Goal: Task Accomplishment & Management: Manage account settings

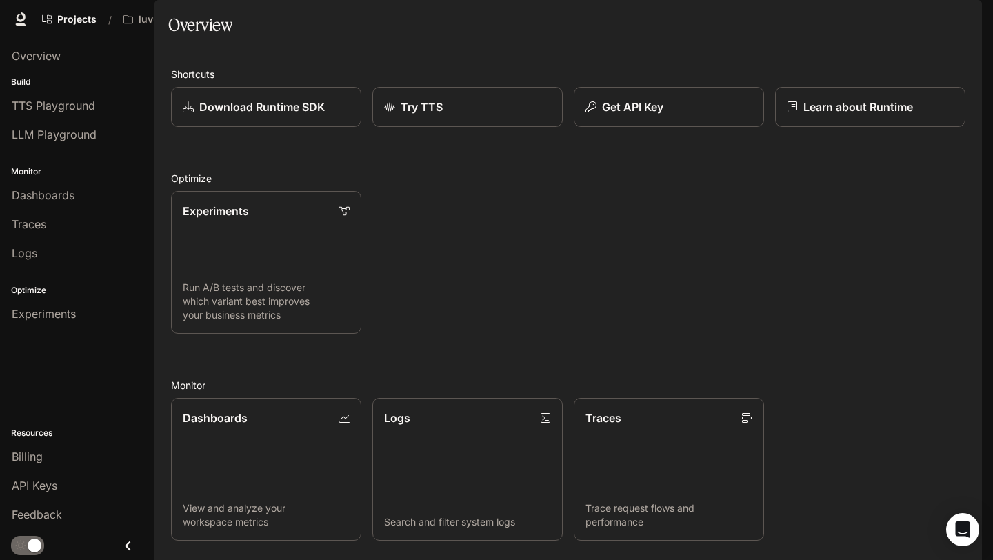
click at [967, 17] on img "button" at bounding box center [962, 19] width 19 height 19
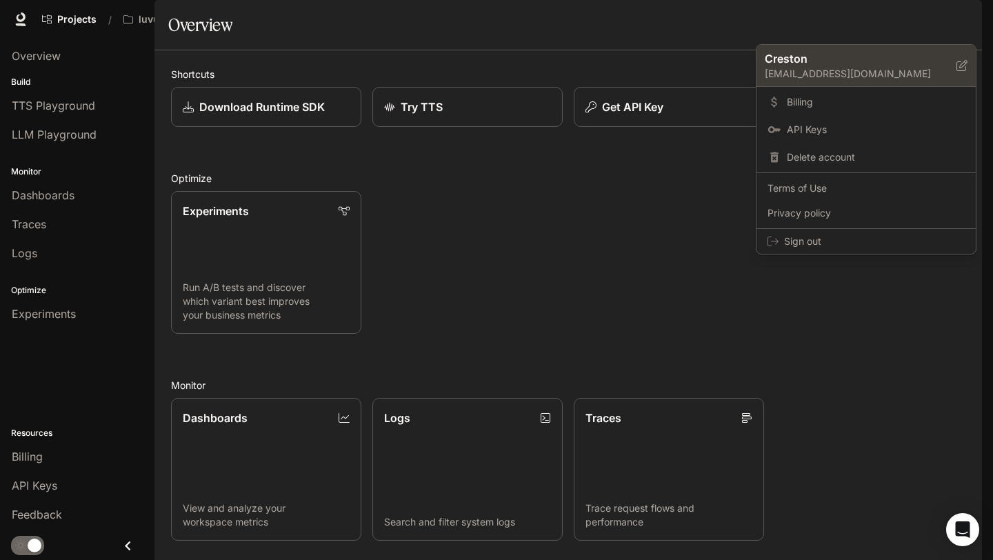
click at [796, 57] on p "Creston" at bounding box center [850, 58] width 170 height 17
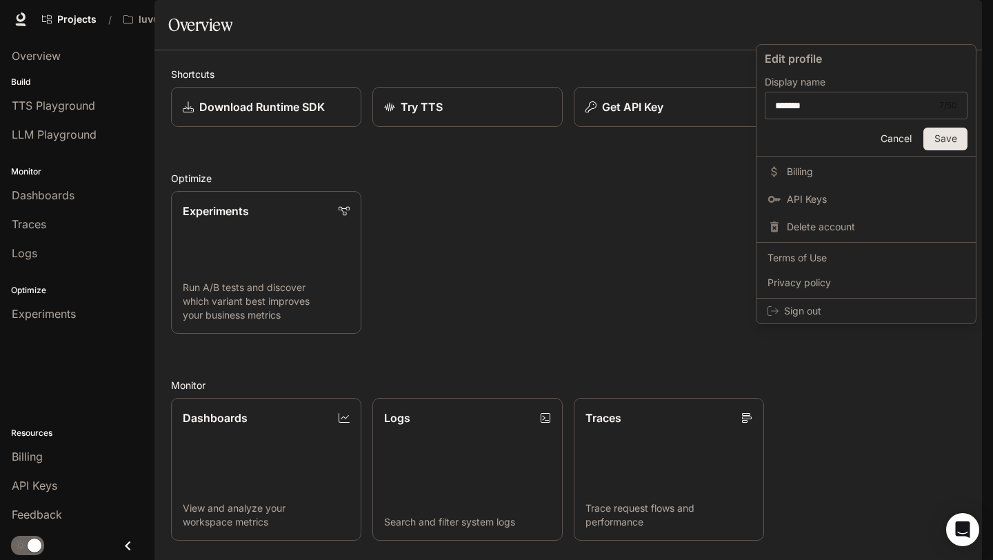
click at [669, 289] on div at bounding box center [496, 280] width 993 height 560
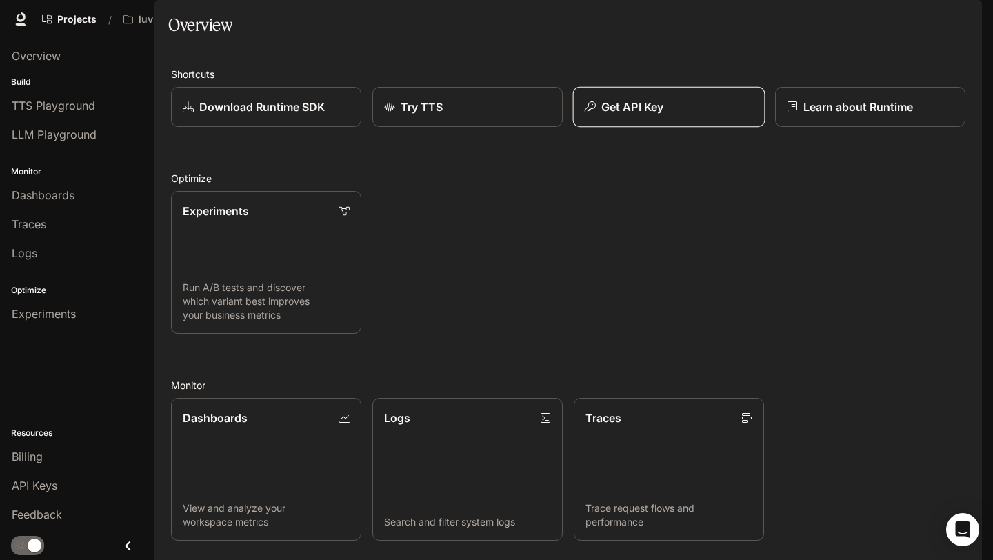
click at [652, 115] on p "Get API Key" at bounding box center [632, 107] width 62 height 17
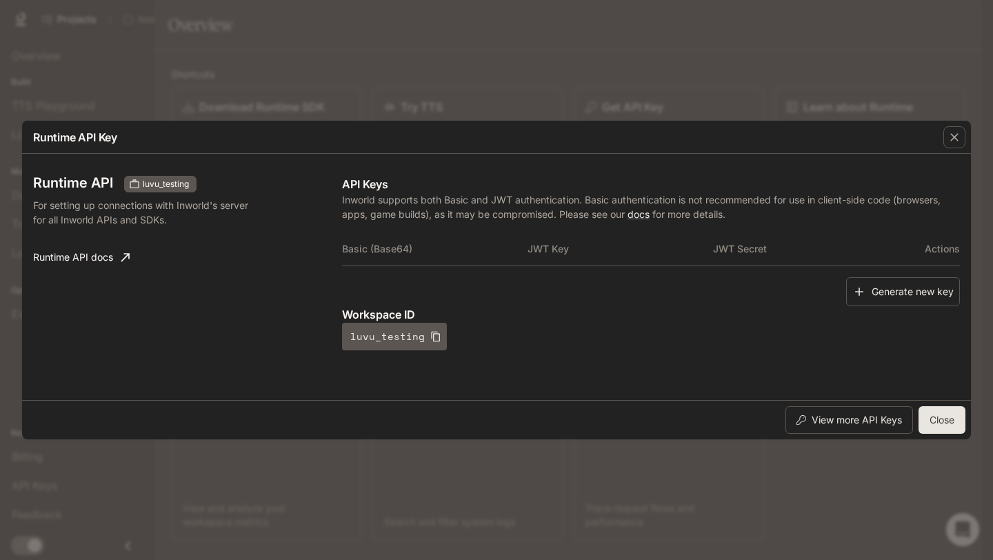
click at [589, 96] on div "Runtime API Key Runtime API luvu_testing For setting up connections with Inworl…" at bounding box center [496, 280] width 993 height 560
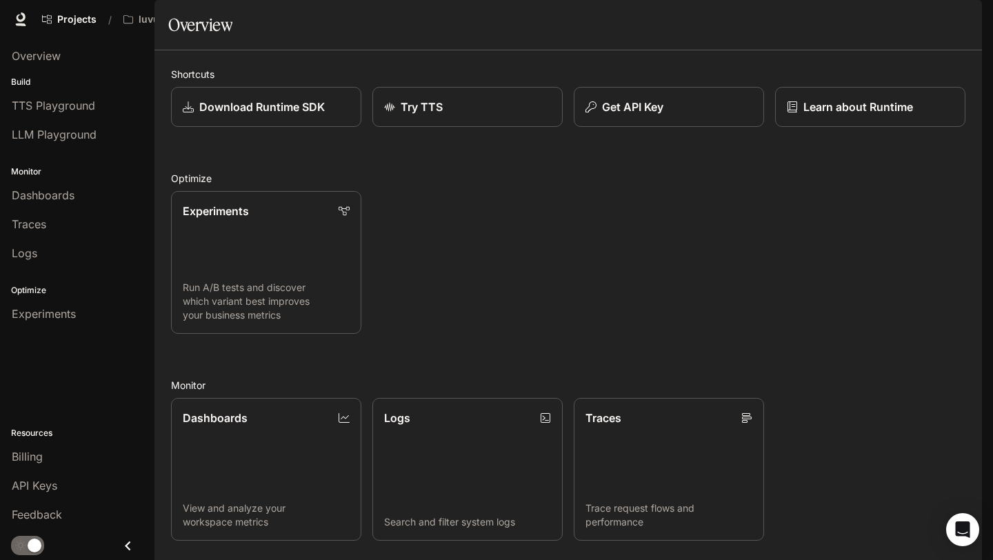
click at [969, 14] on img "button" at bounding box center [962, 19] width 19 height 19
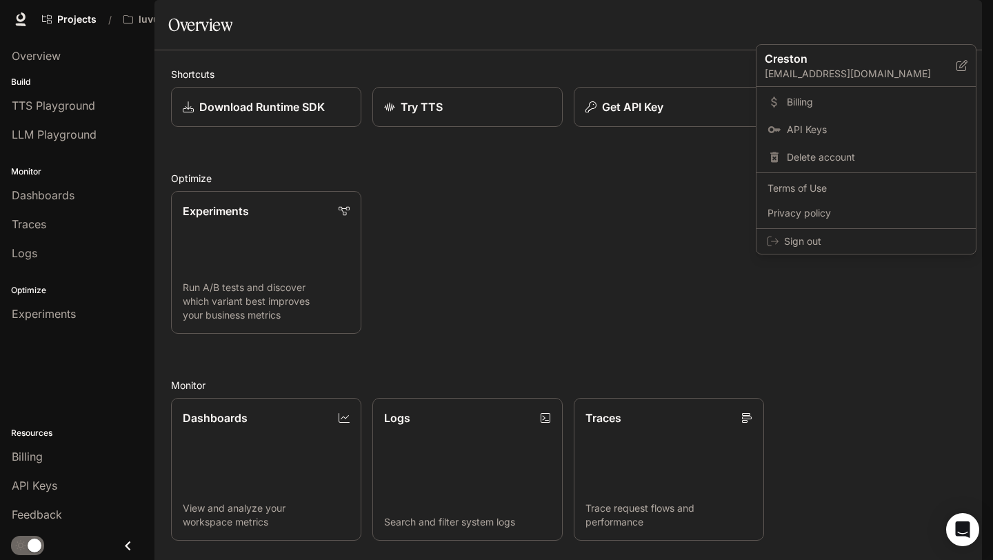
click at [628, 248] on div at bounding box center [496, 280] width 993 height 560
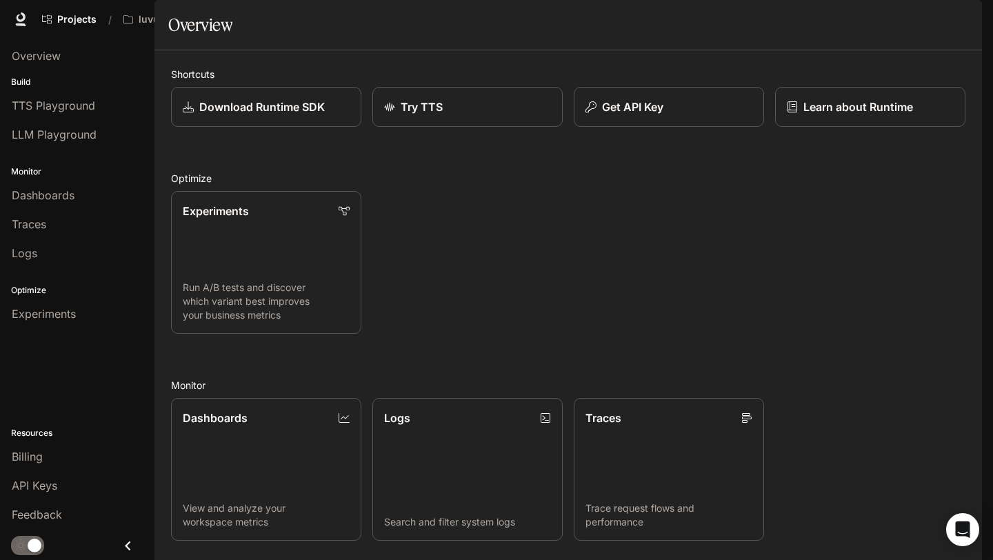
click at [962, 23] on img "button" at bounding box center [962, 19] width 19 height 19
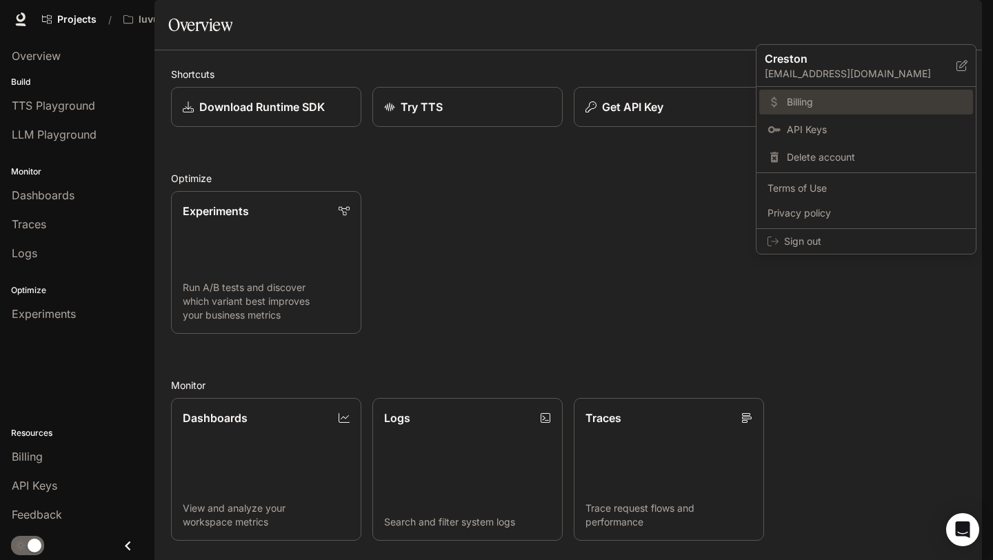
click at [825, 105] on span "Billing" at bounding box center [876, 102] width 178 height 14
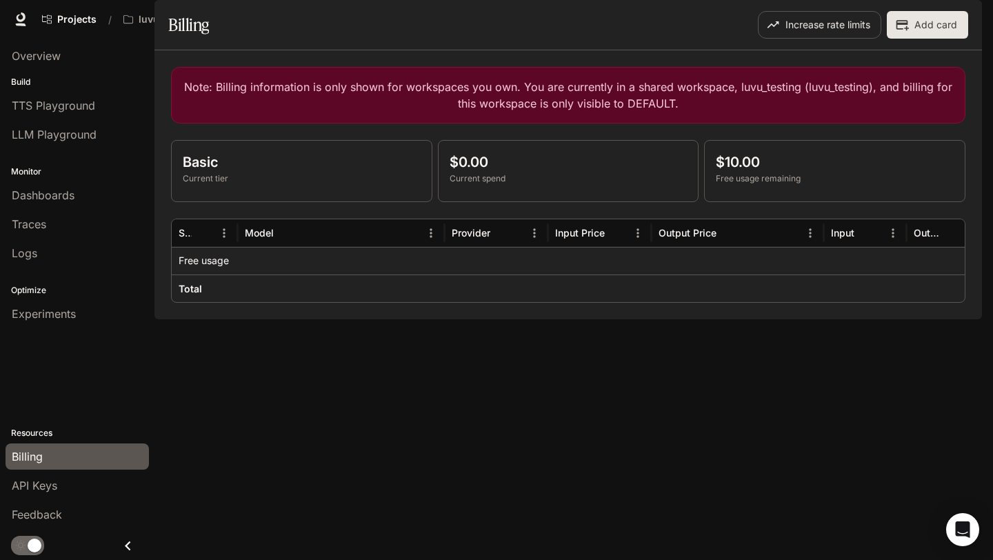
click at [918, 39] on button "Add card" at bounding box center [927, 25] width 81 height 28
click at [64, 201] on span "Dashboards" at bounding box center [43, 195] width 63 height 17
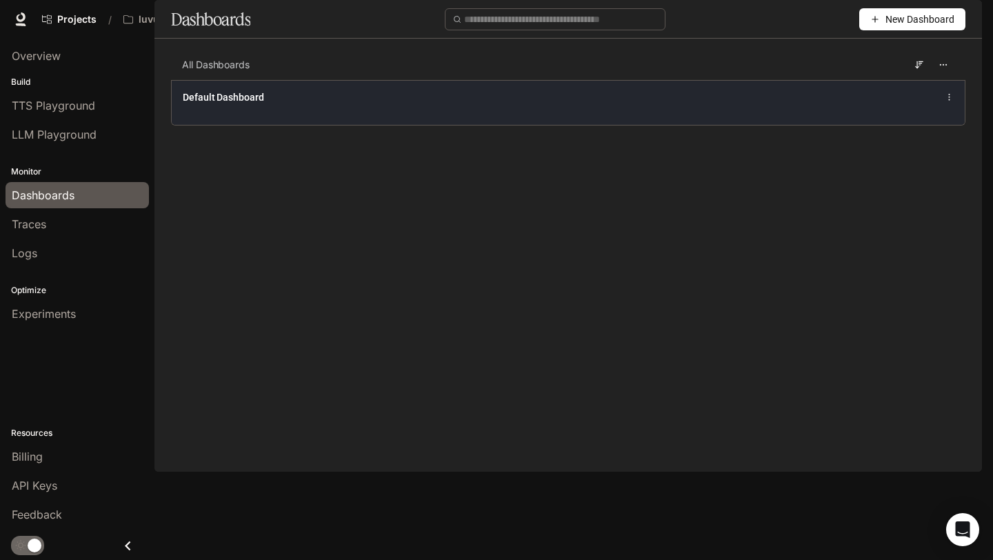
click at [317, 125] on div "Default Dashboard" at bounding box center [568, 102] width 793 height 45
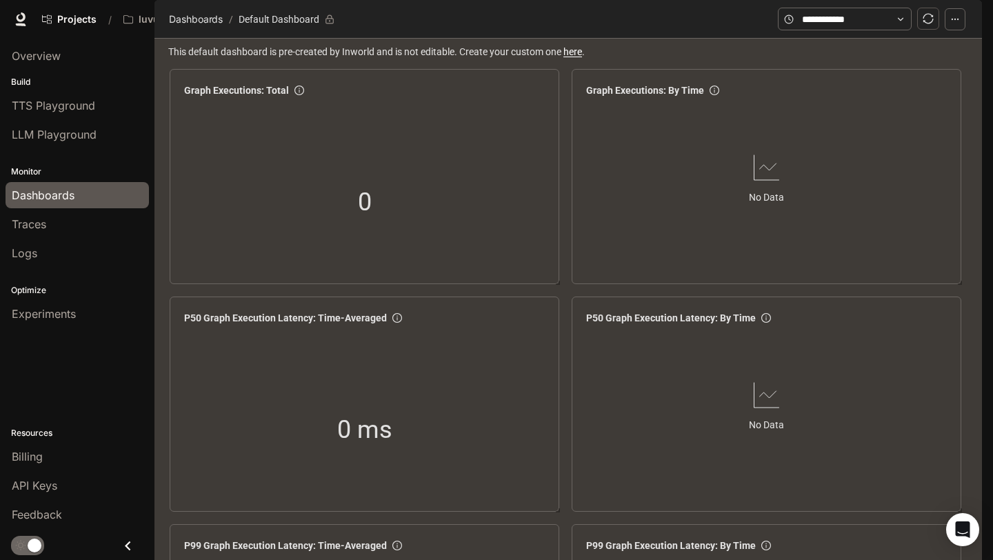
click at [960, 23] on img "button" at bounding box center [962, 19] width 19 height 19
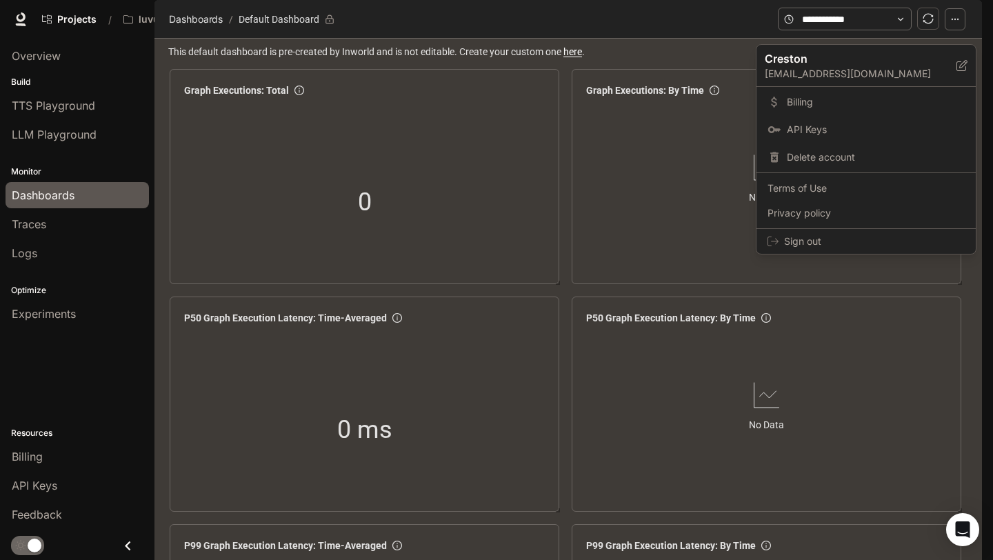
click at [708, 60] on div at bounding box center [496, 280] width 993 height 560
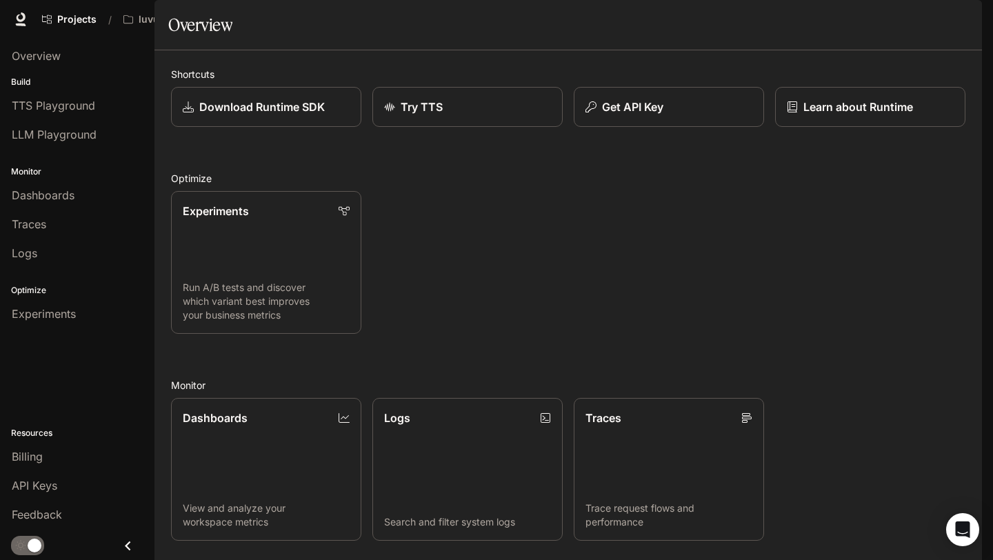
click at [961, 19] on img "button" at bounding box center [962, 19] width 19 height 19
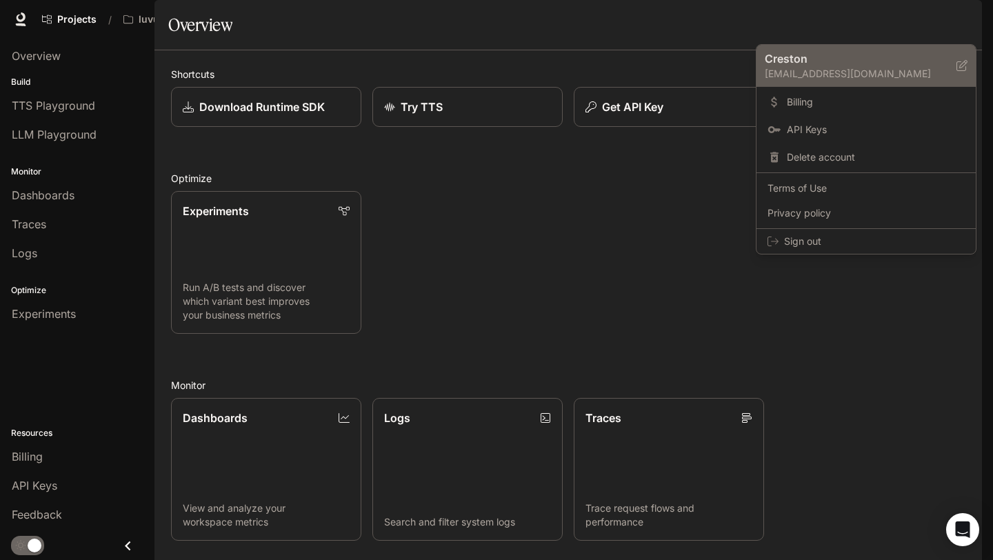
click at [796, 69] on p "[EMAIL_ADDRESS][DOMAIN_NAME]" at bounding box center [861, 74] width 192 height 14
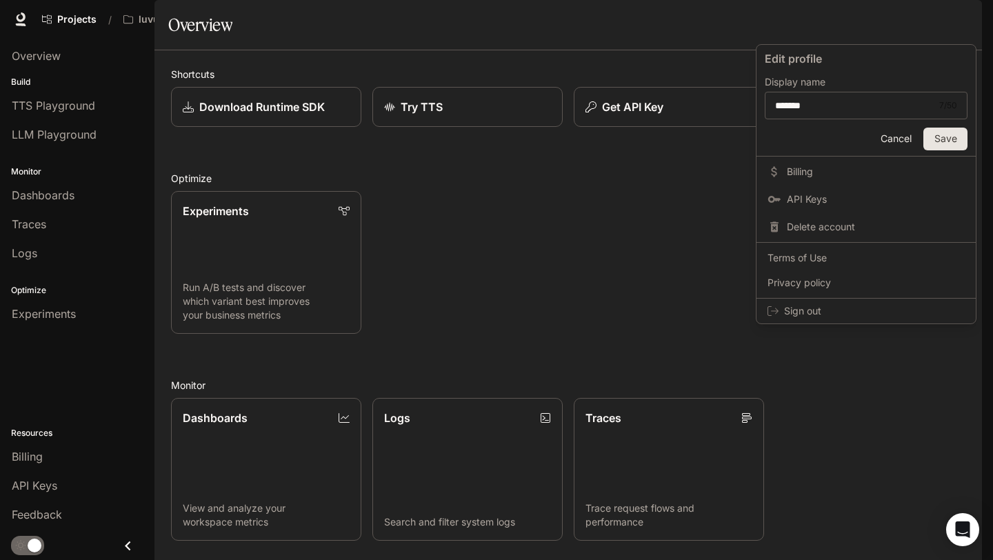
click at [670, 252] on div at bounding box center [496, 280] width 993 height 560
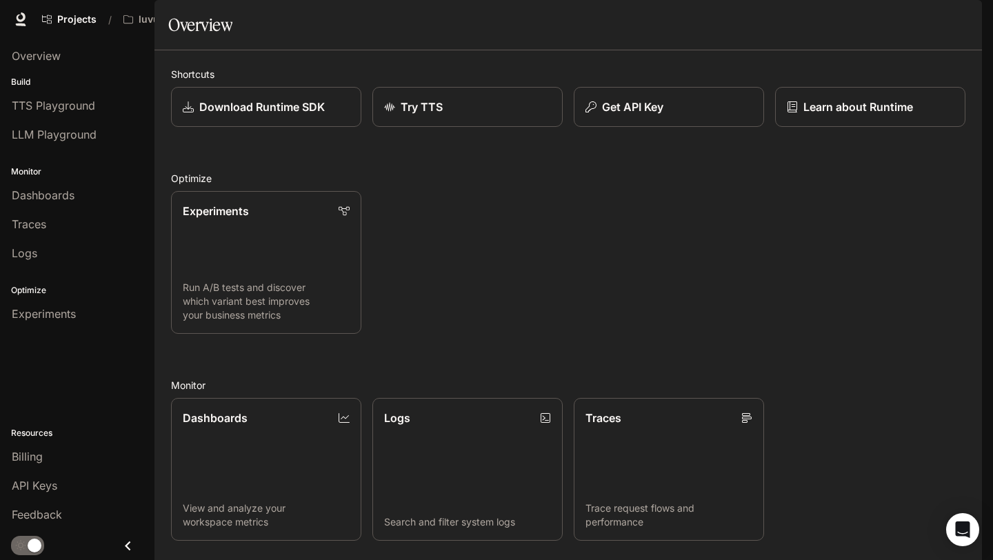
click at [966, 31] on button "button" at bounding box center [963, 20] width 28 height 28
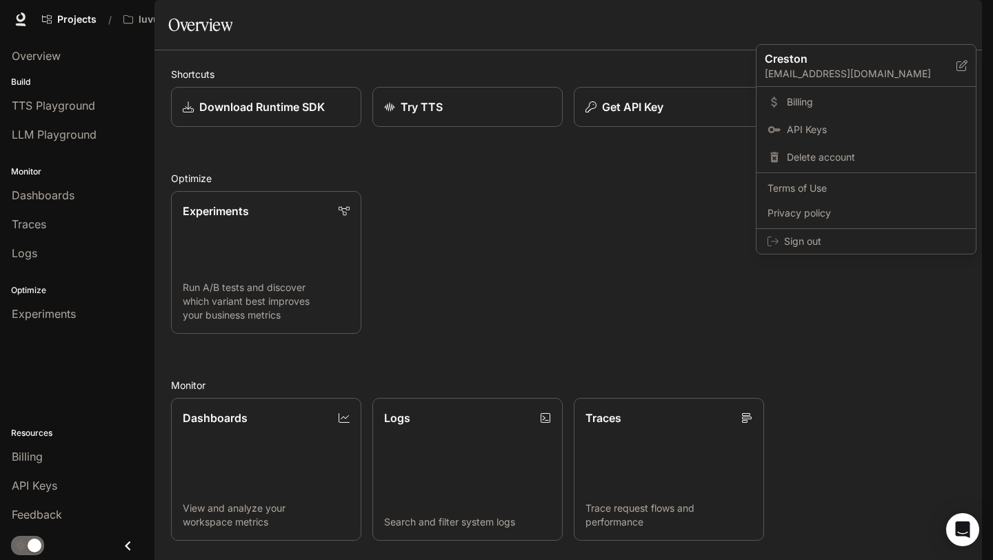
click at [677, 287] on div at bounding box center [496, 280] width 993 height 560
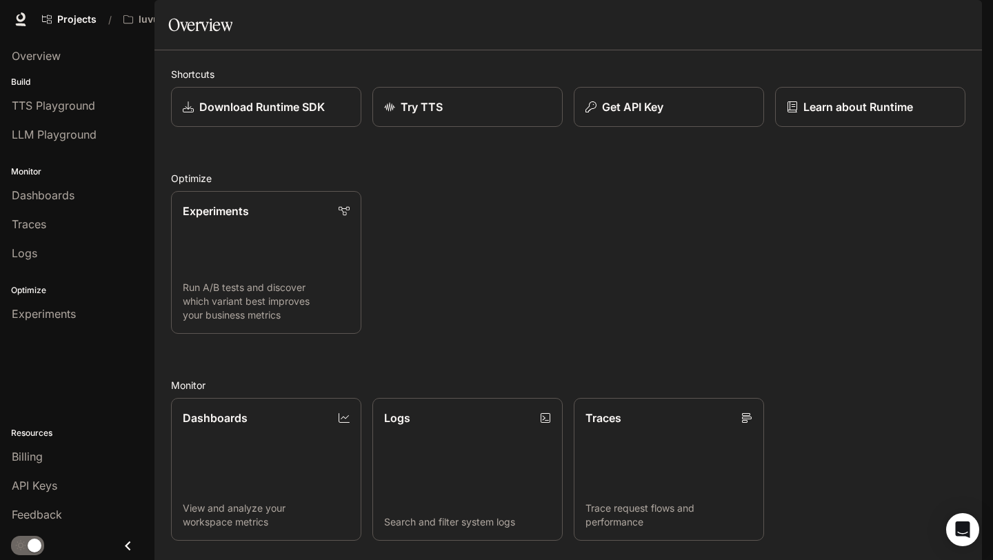
click at [300, 190] on div "Shortcuts Download Runtime SDK Try TTS Get API Key Learn about Runtime Optimize…" at bounding box center [568, 407] width 794 height 680
click at [50, 52] on span "Overview" at bounding box center [36, 56] width 49 height 17
click at [52, 51] on span "Overview" at bounding box center [36, 56] width 49 height 17
click at [74, 18] on span "Projects" at bounding box center [76, 20] width 39 height 12
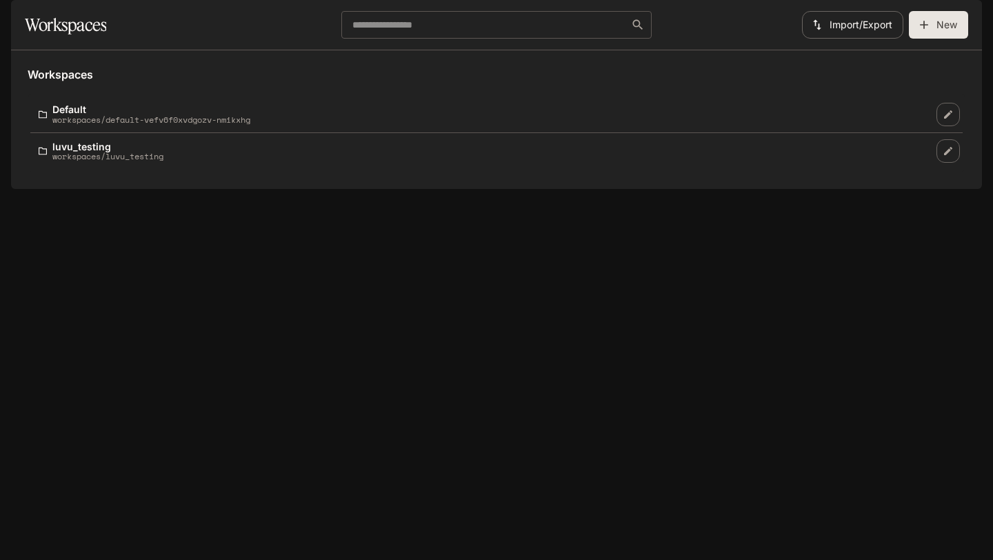
click at [23, 22] on icon at bounding box center [26, 19] width 14 height 14
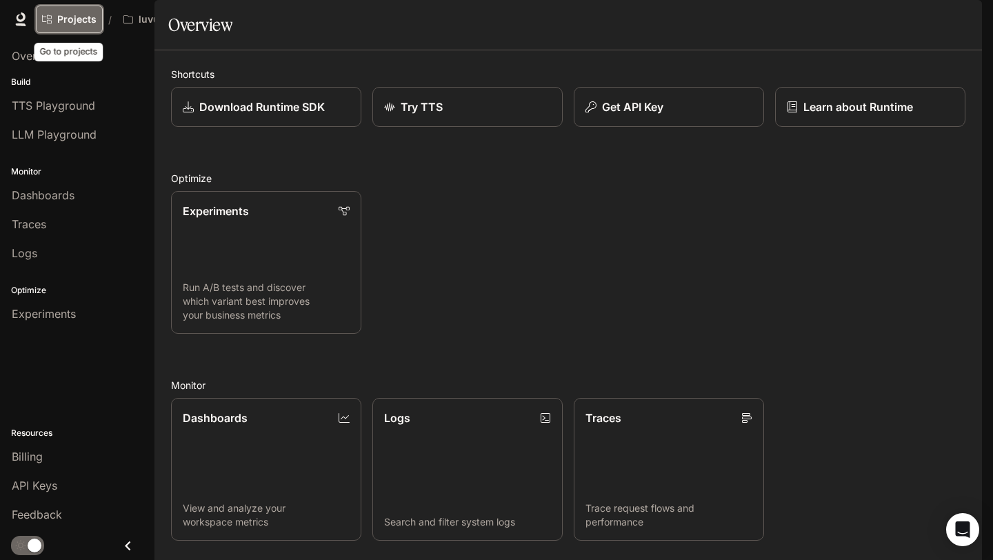
click at [68, 15] on span "Projects" at bounding box center [76, 20] width 39 height 12
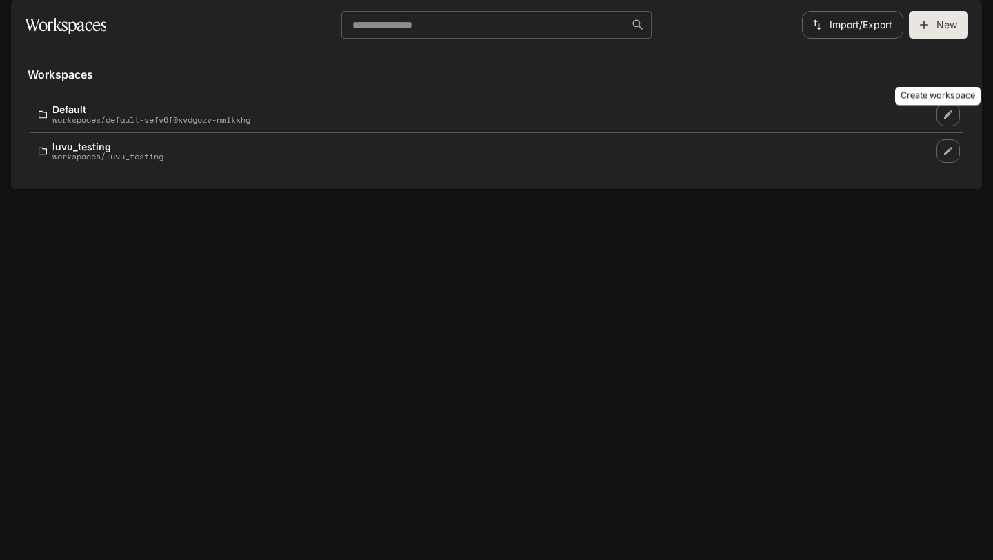
click at [941, 39] on button "New" at bounding box center [938, 25] width 59 height 28
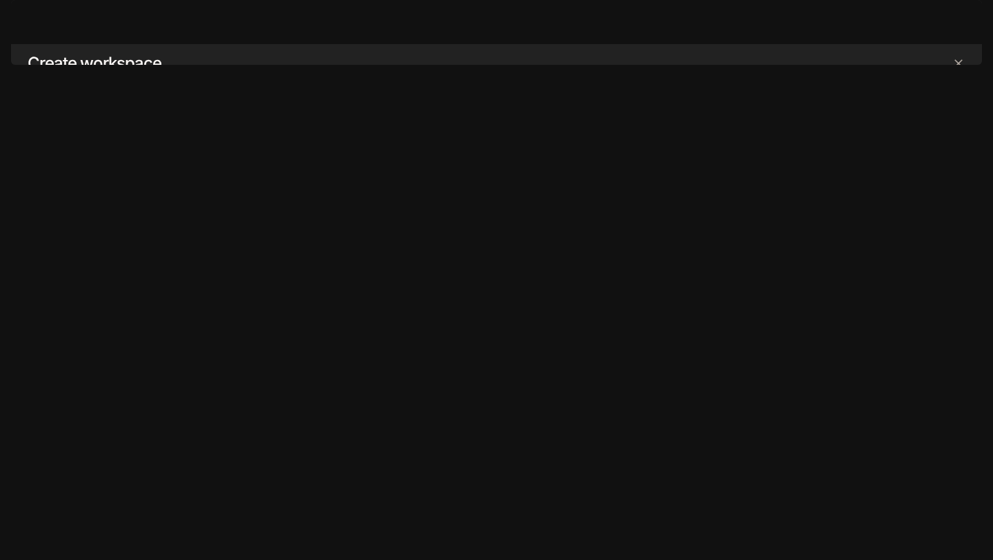
click at [247, 163] on div "​" at bounding box center [496, 146] width 761 height 33
type input "*********"
click at [846, 363] on button "Continue" at bounding box center [846, 350] width 62 height 28
click at [386, 346] on p "Start with an empty workspace and add story elements as you wish" at bounding box center [291, 329] width 327 height 33
click at [857, 402] on button "Continue" at bounding box center [846, 388] width 62 height 28
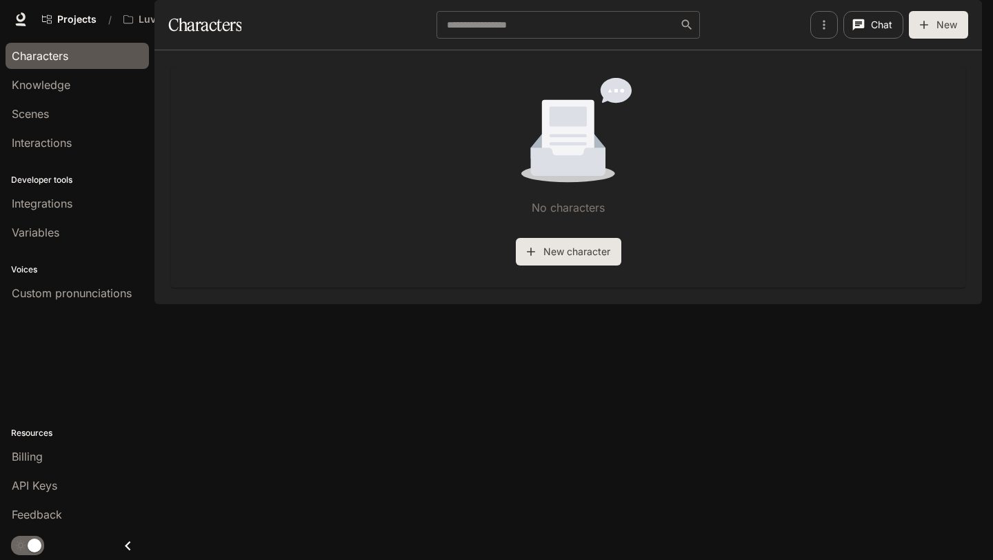
click at [368, 304] on div "No characters New character" at bounding box center [567, 177] width 827 height 254
click at [314, 304] on div "No characters New character" at bounding box center [567, 177] width 827 height 254
click at [63, 80] on span "Knowledge" at bounding box center [41, 85] width 59 height 17
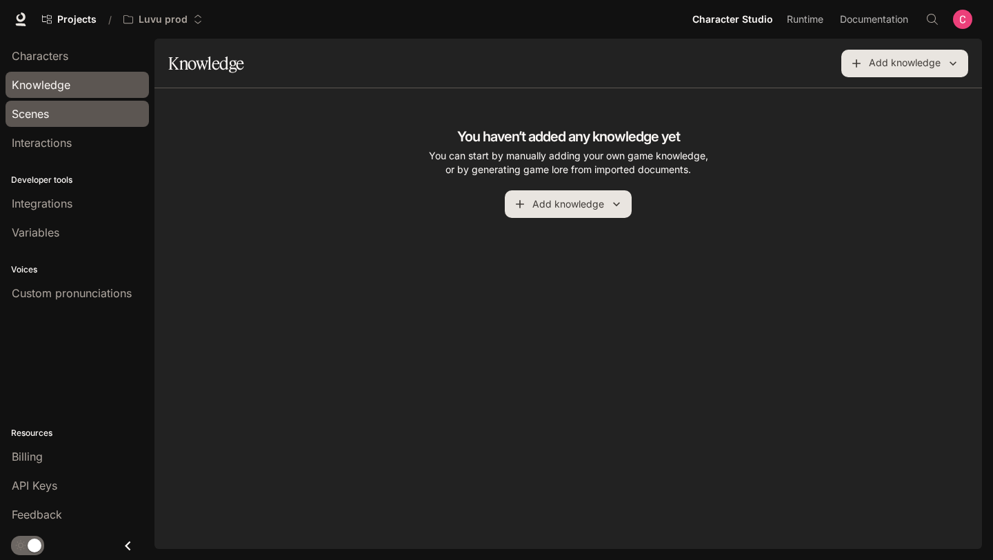
click at [62, 118] on div "Scenes" at bounding box center [77, 113] width 131 height 17
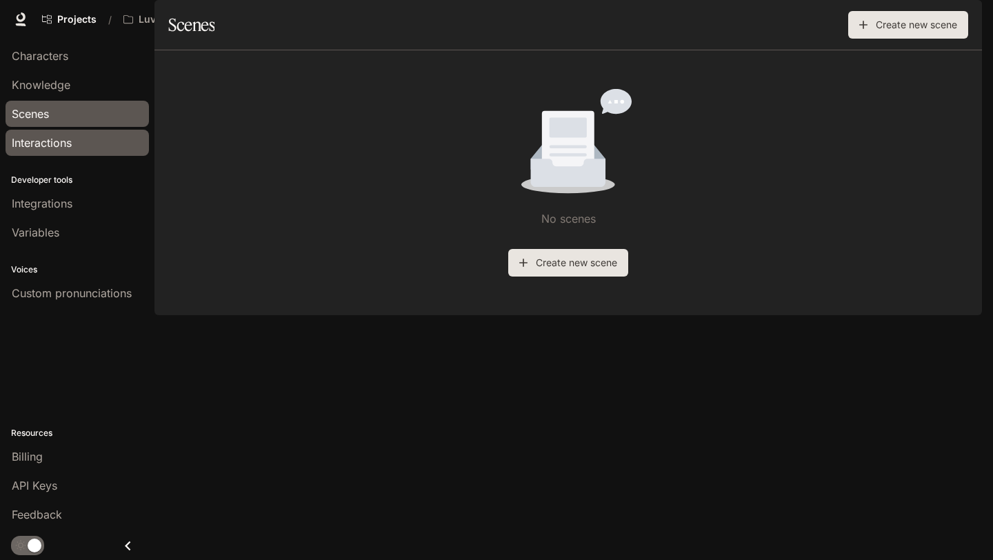
click at [68, 139] on span "Interactions" at bounding box center [42, 142] width 60 height 17
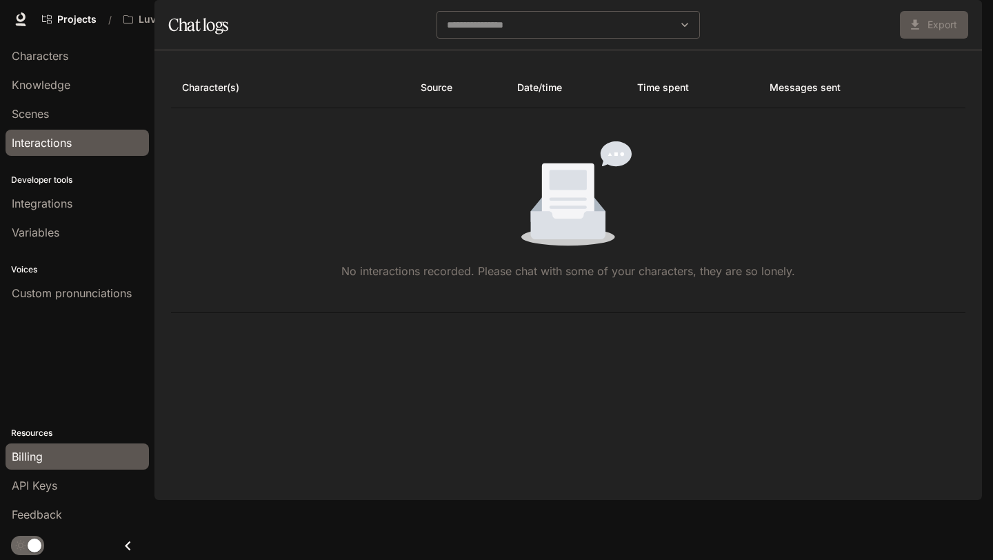
click at [61, 450] on div "Billing" at bounding box center [77, 456] width 131 height 17
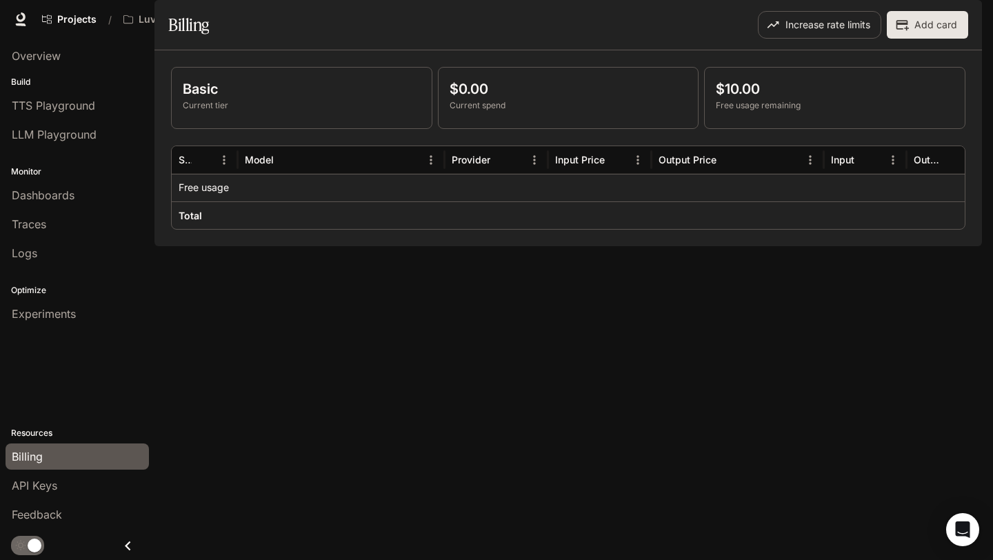
click at [943, 39] on button "Add card" at bounding box center [927, 25] width 81 height 28
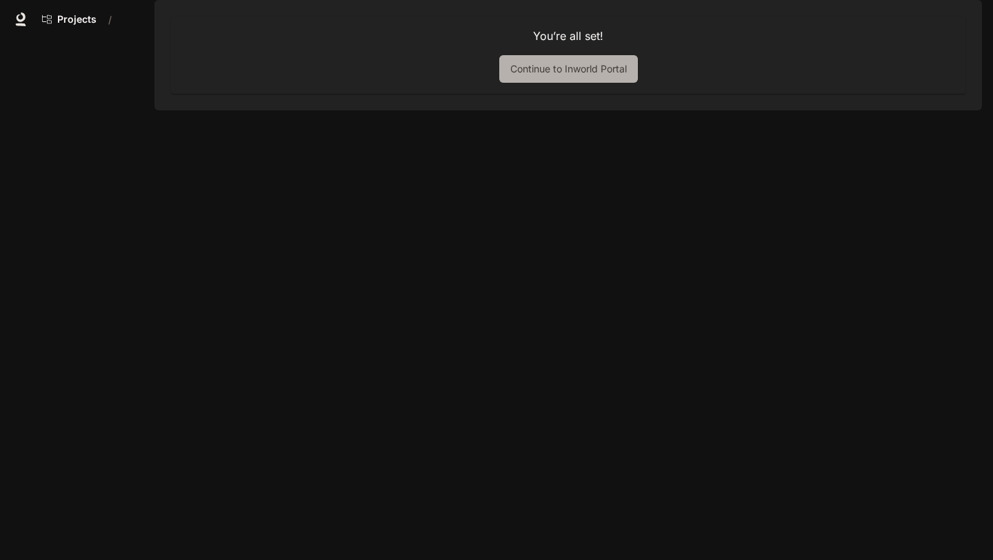
click at [564, 83] on link "Continue to Inworld Portal" at bounding box center [568, 69] width 139 height 28
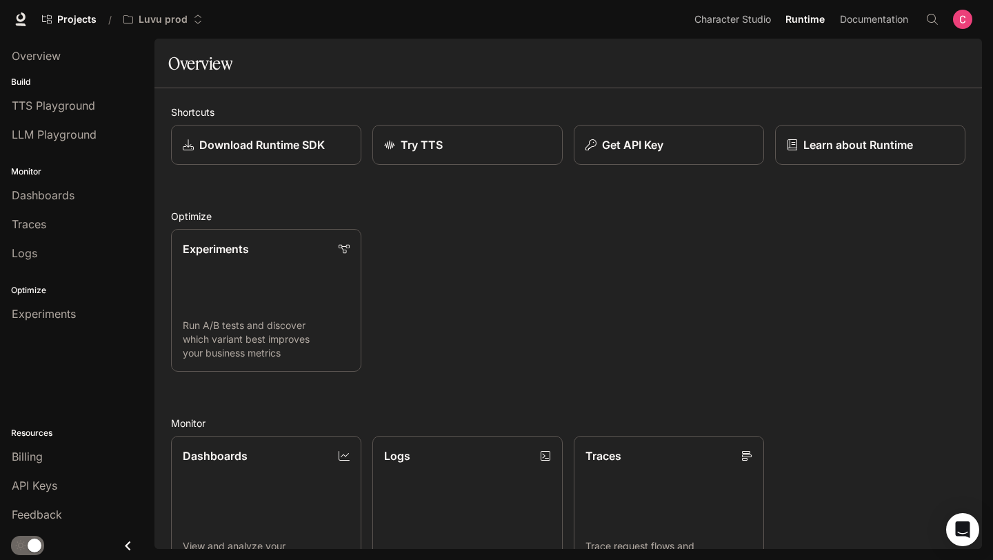
click at [418, 261] on div "Experiments Run A/B tests and discover which variant best improves your busines…" at bounding box center [562, 295] width 805 height 154
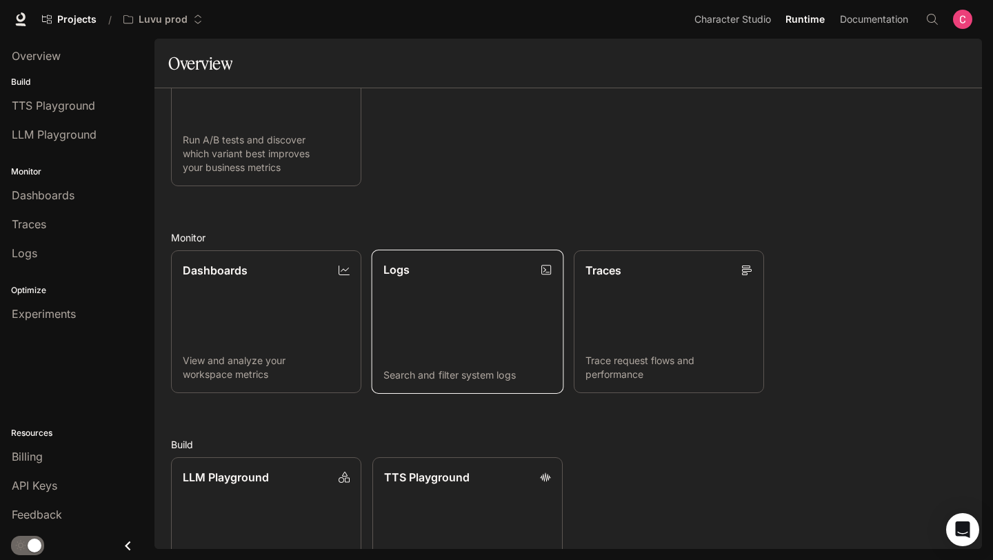
scroll to position [183, 0]
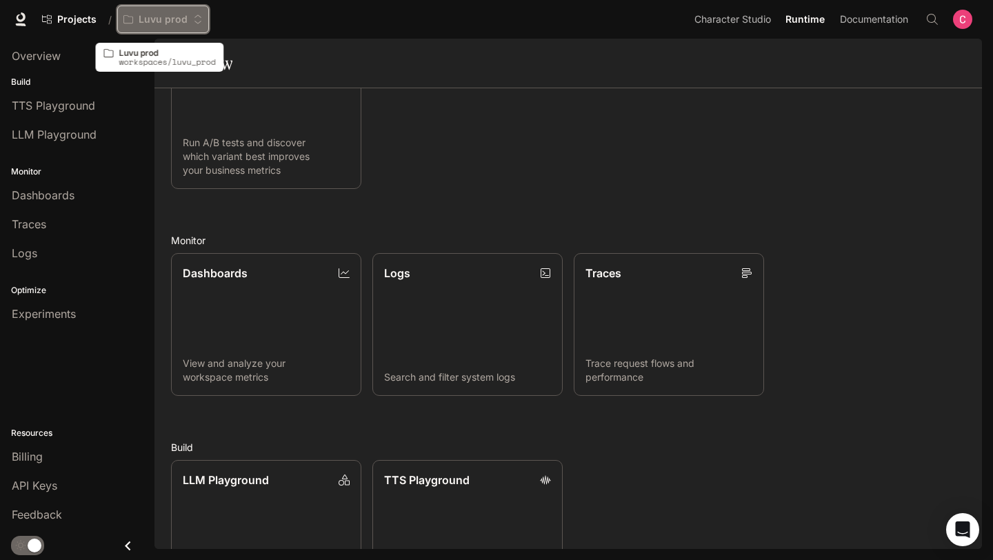
click at [159, 20] on p "Luvu prod" at bounding box center [163, 20] width 49 height 12
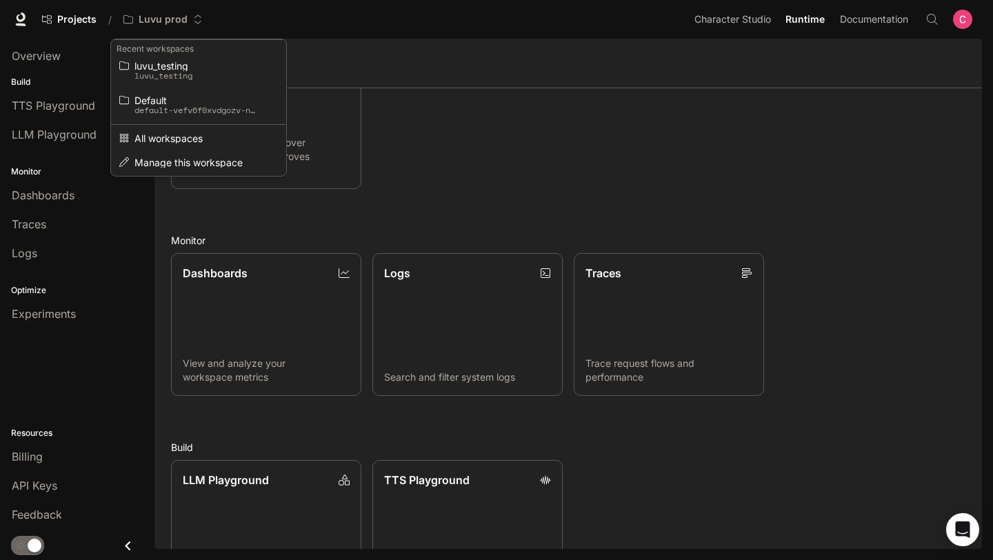
click at [376, 130] on div "Open workspace menu" at bounding box center [496, 280] width 993 height 560
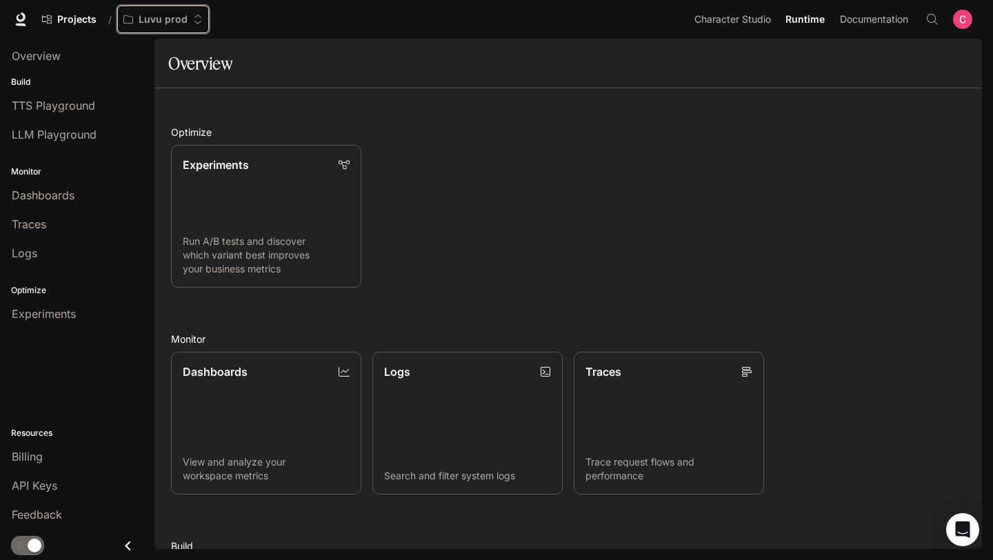
scroll to position [0, 0]
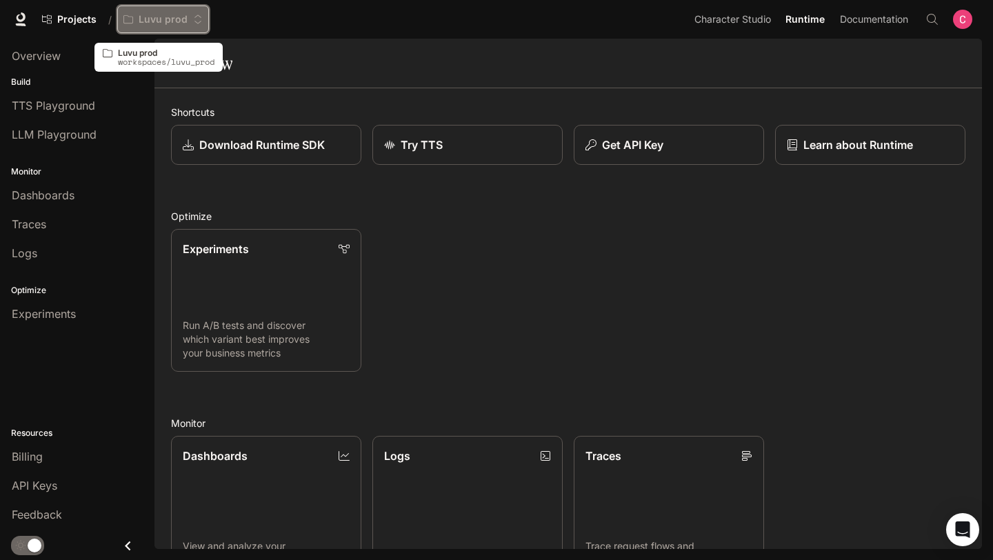
click at [193, 17] on icon "Open workspace menu" at bounding box center [198, 19] width 10 height 10
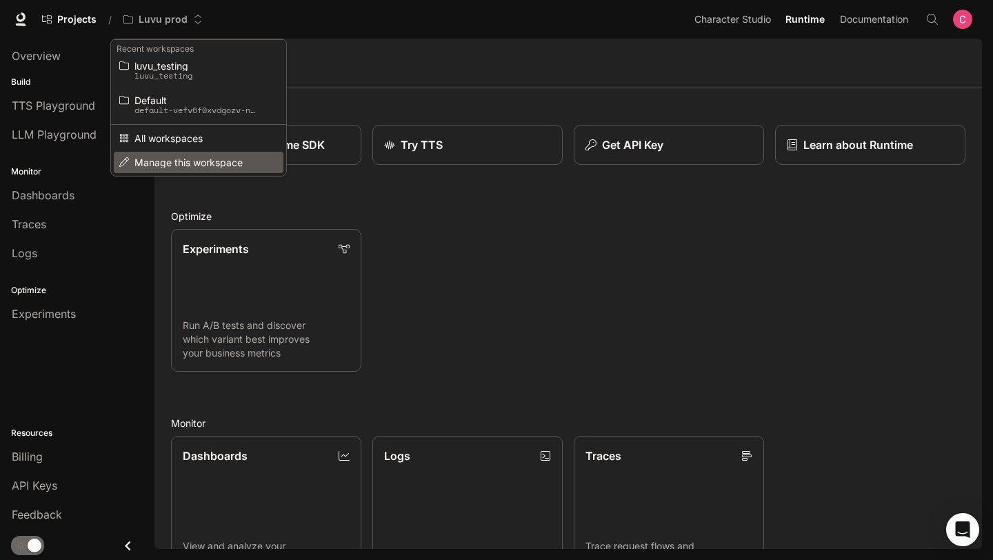
click at [182, 165] on span "Manage this workspace" at bounding box center [196, 162] width 124 height 10
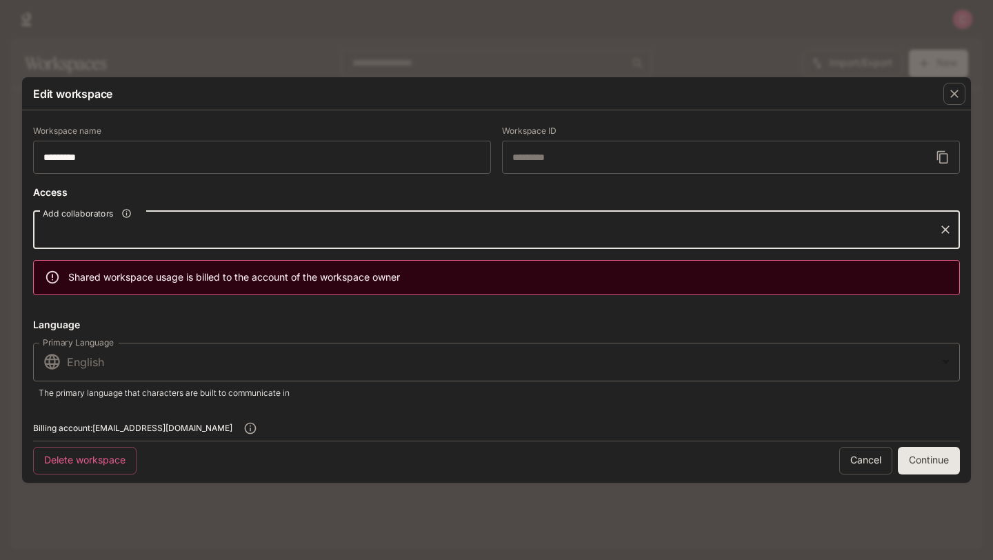
click at [157, 222] on input "Add collaborators" at bounding box center [486, 229] width 894 height 26
paste input "**********"
type input "**********"
paste input "**********"
type input "**********"
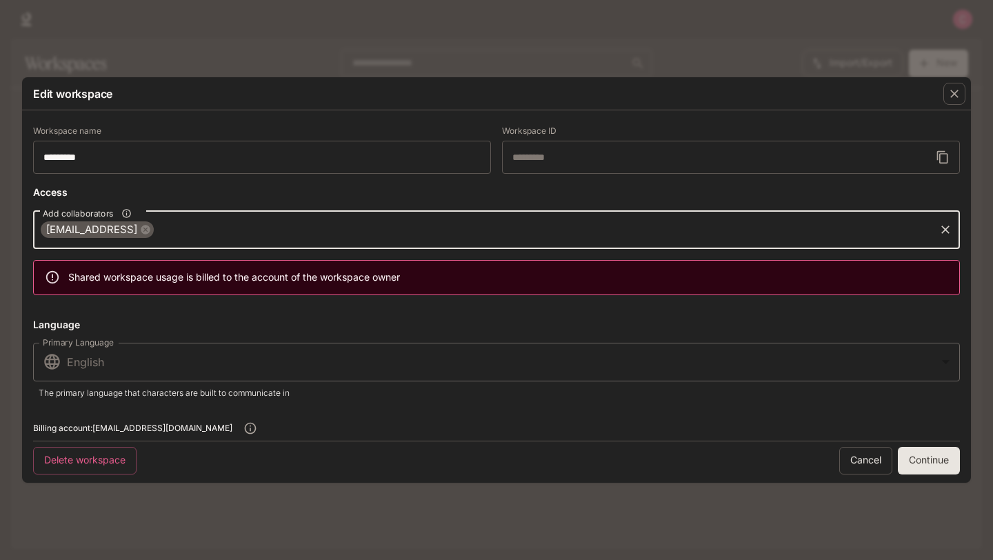
click at [926, 461] on button "Continue" at bounding box center [929, 461] width 62 height 28
